Goal: Task Accomplishment & Management: Manage account settings

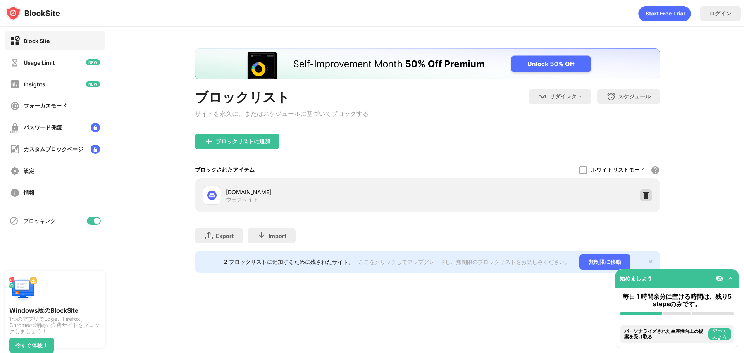
click at [644, 199] on img at bounding box center [646, 195] width 8 height 8
